Goal: Information Seeking & Learning: Learn about a topic

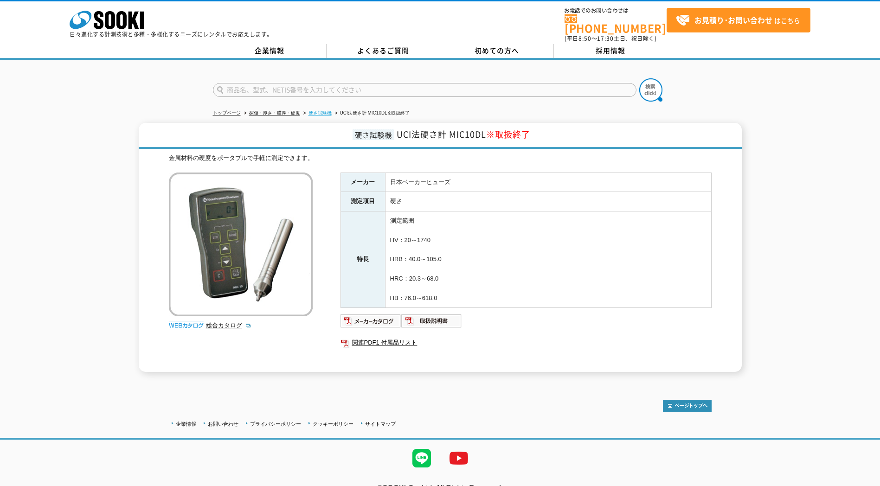
click at [320, 110] on link "硬さ試験機" at bounding box center [319, 112] width 23 height 5
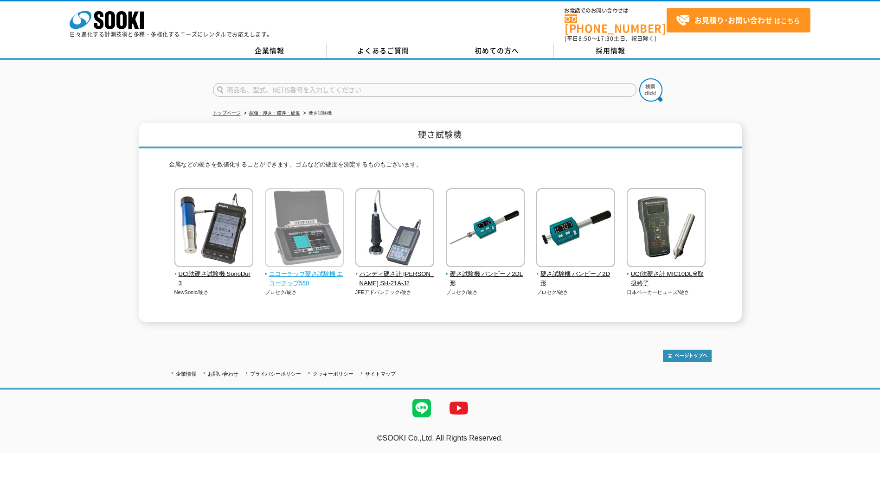
click at [282, 239] on img at bounding box center [304, 228] width 79 height 81
